Goal: Task Accomplishment & Management: Use online tool/utility

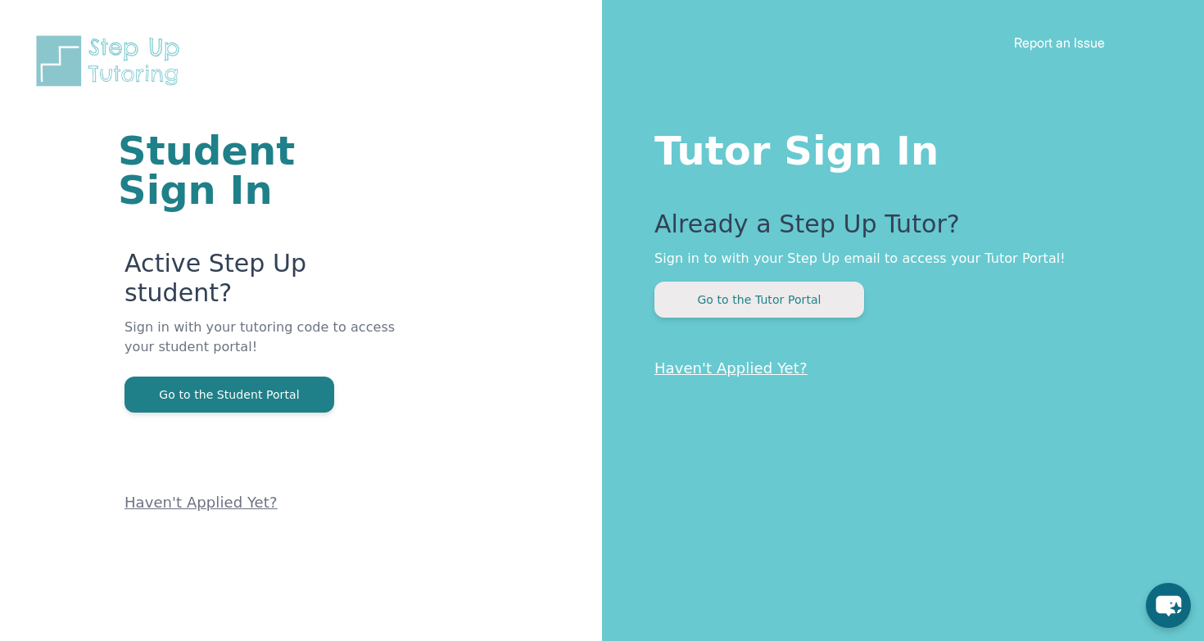
click at [743, 310] on button "Go to the Tutor Portal" at bounding box center [759, 300] width 210 height 36
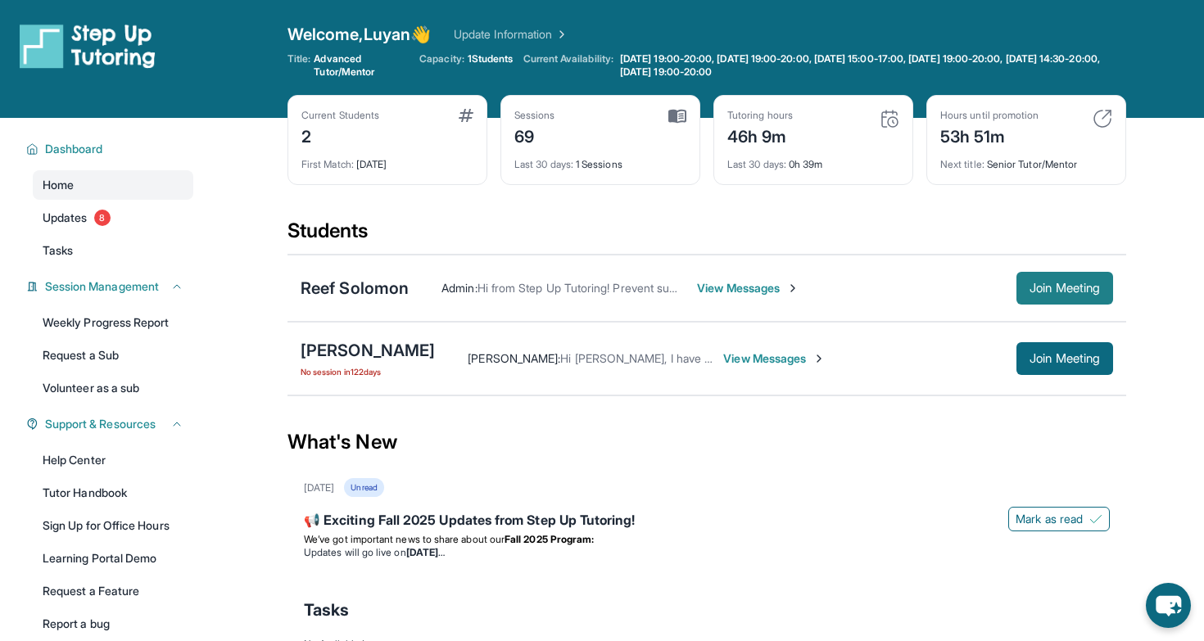
click at [1061, 286] on span "Join Meeting" at bounding box center [1064, 288] width 70 height 10
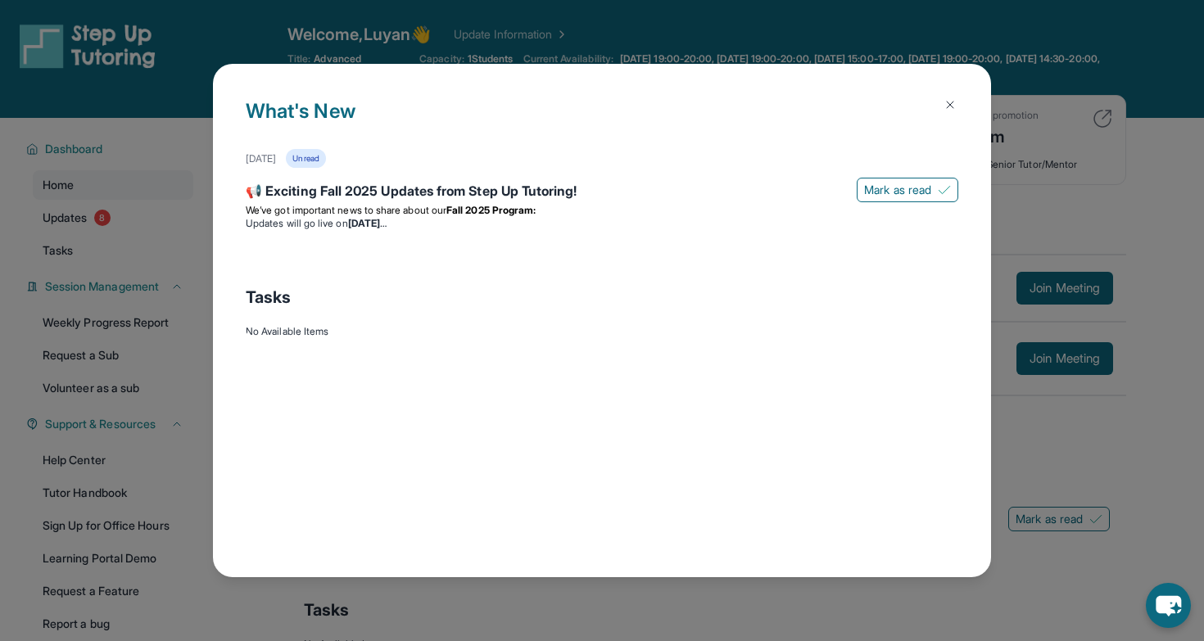
click at [950, 99] on img at bounding box center [949, 104] width 13 height 13
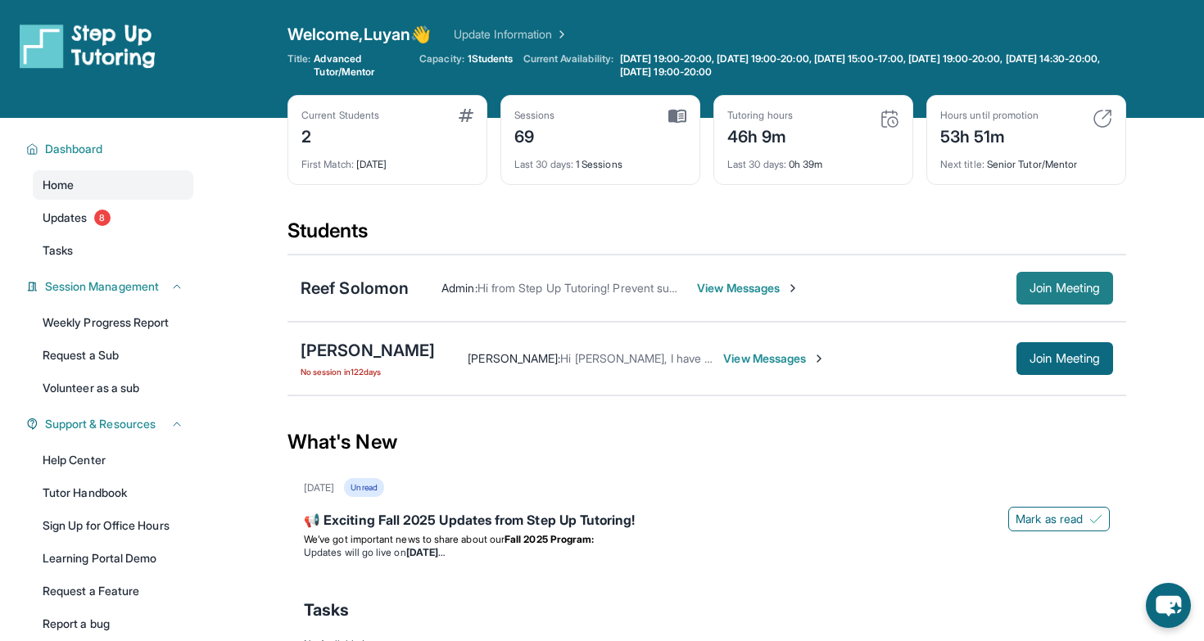
click at [1029, 290] on span "Join Meeting" at bounding box center [1064, 288] width 70 height 10
click at [453, 0] on div "Open sidebar Welcome, Luyan 👋 Update Information Title: Advanced Tutor/Mentor C…" at bounding box center [602, 59] width 1204 height 118
